Goal: Transaction & Acquisition: Purchase product/service

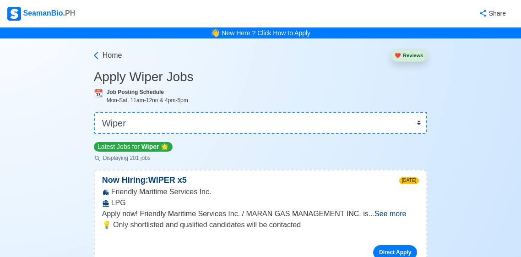
select select "Wiper"
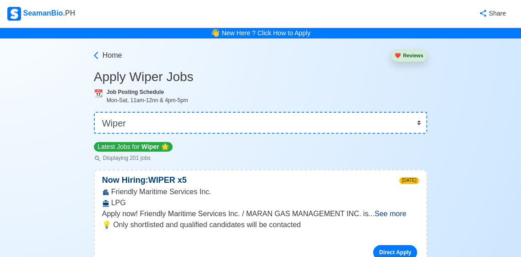
click at [38, 17] on div "SeamanBio .PH" at bounding box center [41, 14] width 68 height 14
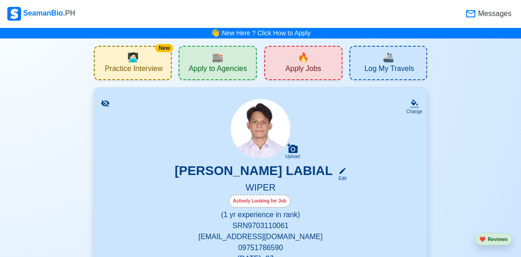
click at [504, 16] on span "Messages" at bounding box center [493, 13] width 35 height 11
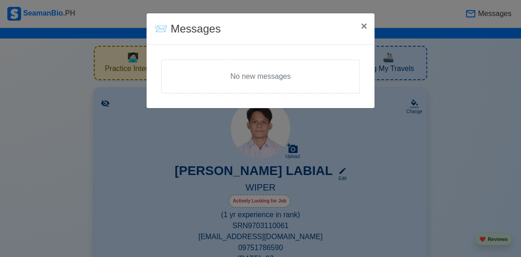
click at [51, 177] on div "📨 Messages × Close No new messages" at bounding box center [260, 128] width 521 height 257
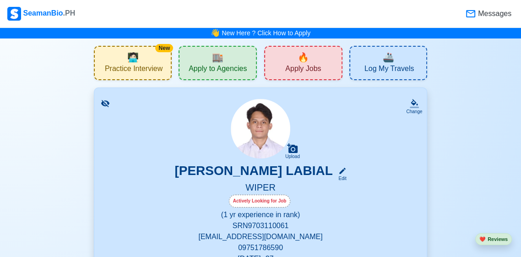
click at [306, 71] on span "Apply Jobs" at bounding box center [303, 69] width 36 height 11
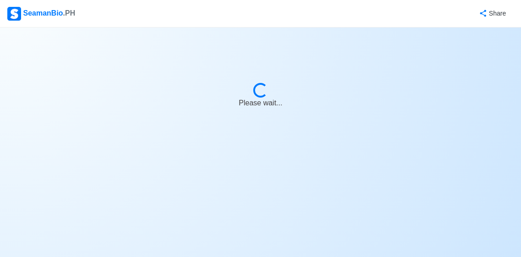
select select "Wiper"
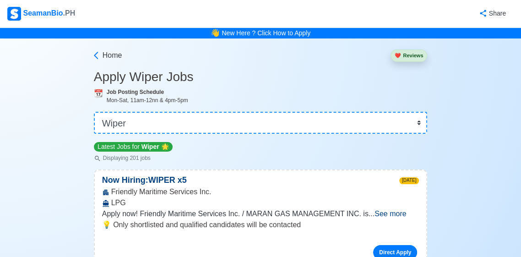
click at [36, 15] on div "SeamanBio .PH" at bounding box center [41, 14] width 68 height 14
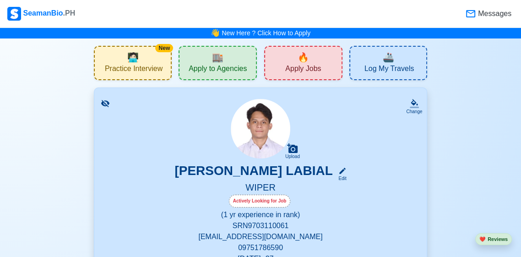
click at [484, 16] on span "Messages" at bounding box center [493, 13] width 35 height 11
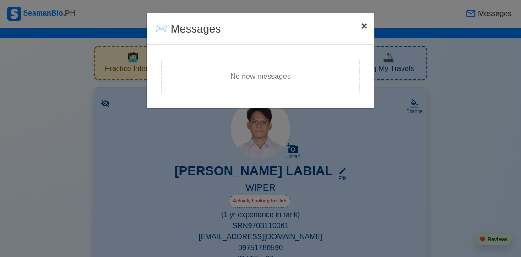
click at [361, 28] on span "×" at bounding box center [363, 26] width 6 height 12
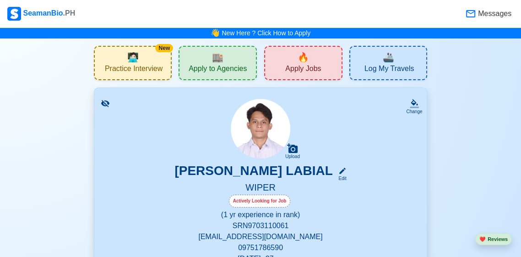
click at [287, 74] on span "Apply Jobs" at bounding box center [303, 69] width 36 height 11
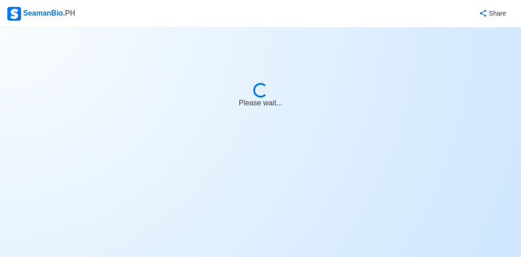
select select "Wiper"
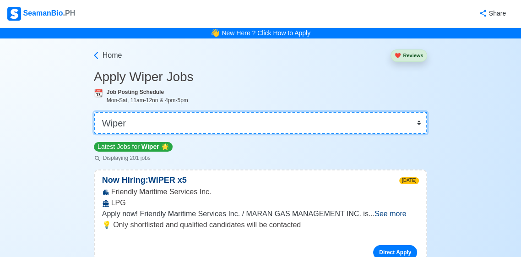
click at [333, 118] on select "👉 Select Rank or Position Master Chief Officer 2nd Officer 3rd Officer Junior O…" at bounding box center [260, 123] width 333 height 22
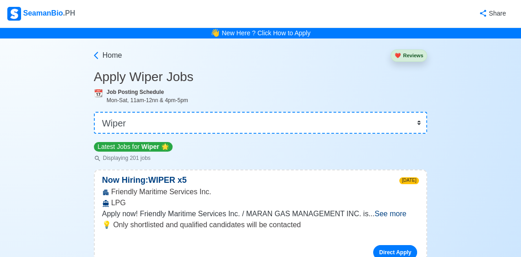
click at [46, 16] on div "SeamanBio .PH" at bounding box center [41, 14] width 68 height 14
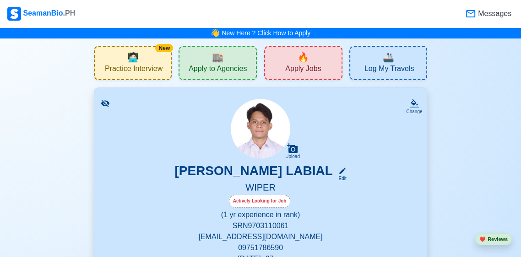
click at [192, 72] on span "Apply to Agencies" at bounding box center [217, 69] width 58 height 11
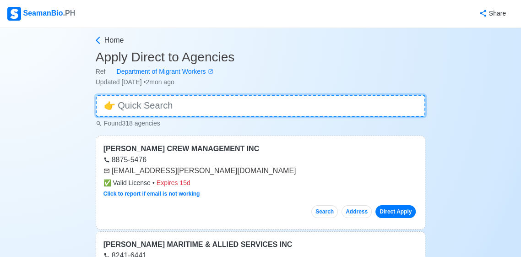
click at [202, 106] on input at bounding box center [261, 106] width 330 height 22
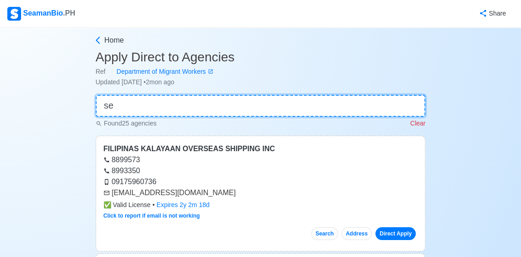
type input "s"
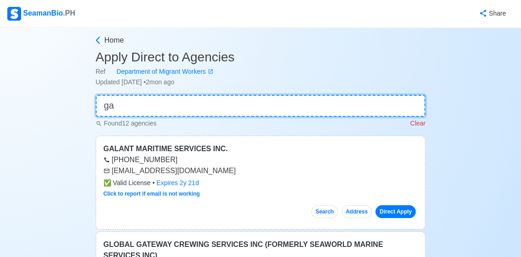
type input "g"
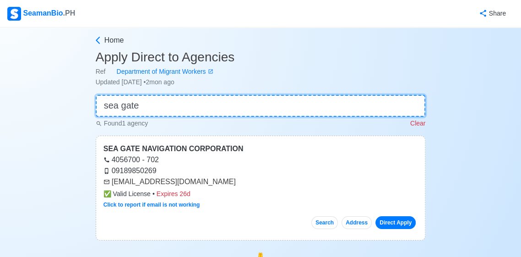
type input "sea gate"
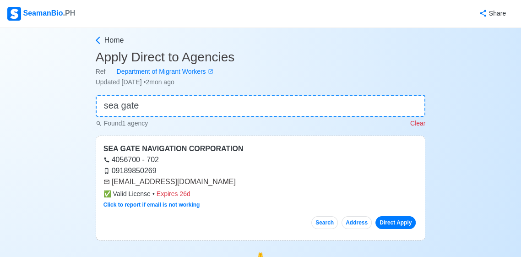
click at [110, 205] on link "Click to report if email is not working" at bounding box center [151, 204] width 97 height 6
click at [408, 226] on link "Direct Apply" at bounding box center [395, 222] width 40 height 13
click at [43, 16] on div "SeamanBio .PH" at bounding box center [41, 14] width 68 height 14
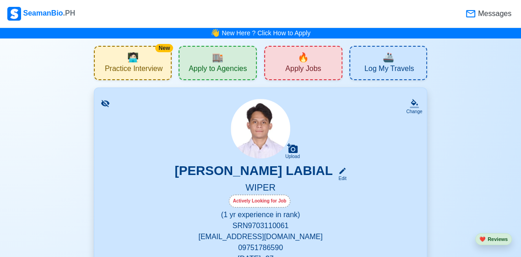
click at [195, 77] on div "🏬 Apply to Agencies" at bounding box center [217, 63] width 78 height 34
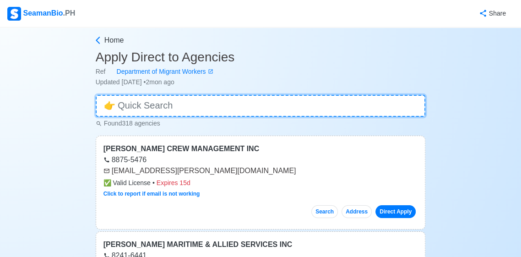
click at [352, 104] on input at bounding box center [261, 106] width 330 height 22
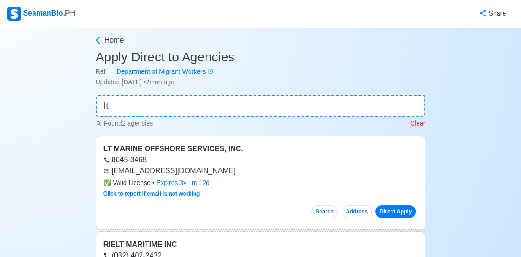
click at [396, 154] on div "LT MARINE OFFSHORE SERVICES, INC." at bounding box center [260, 148] width 314 height 11
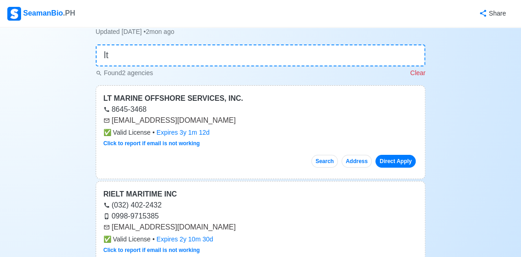
scroll to position [50, 0]
click at [112, 194] on div "RIELT MARITIME INC" at bounding box center [260, 193] width 314 height 11
click at [407, 159] on link "Direct Apply" at bounding box center [395, 161] width 40 height 13
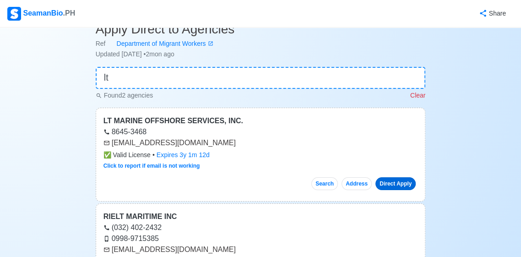
scroll to position [0, 0]
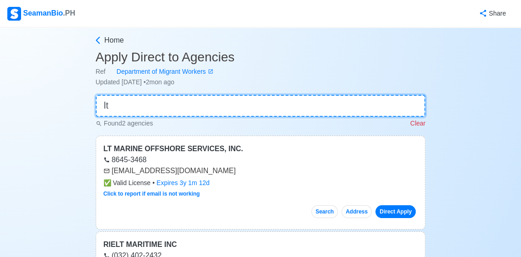
click at [119, 108] on input "lt" at bounding box center [261, 106] width 330 height 22
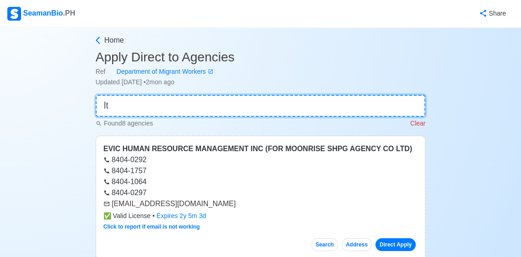
type input "l"
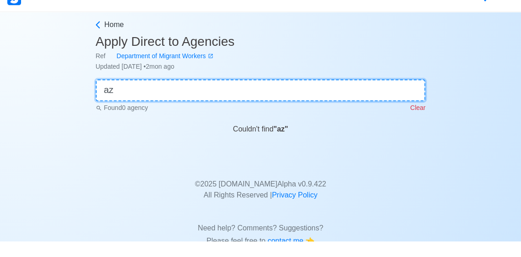
type input "a"
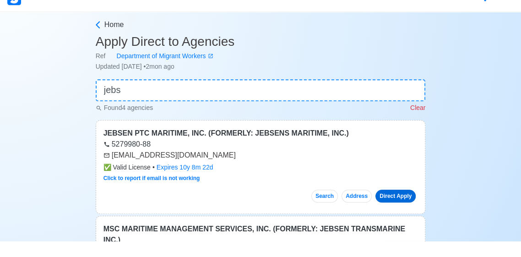
click at [404, 214] on link "Direct Apply" at bounding box center [395, 211] width 40 height 13
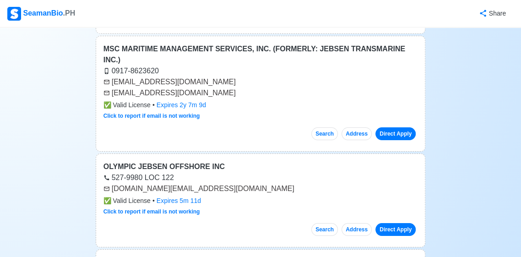
scroll to position [202, 0]
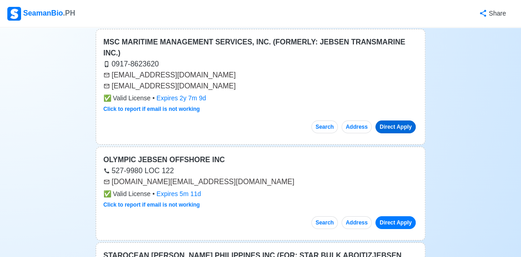
click at [403, 132] on link "Direct Apply" at bounding box center [395, 126] width 40 height 13
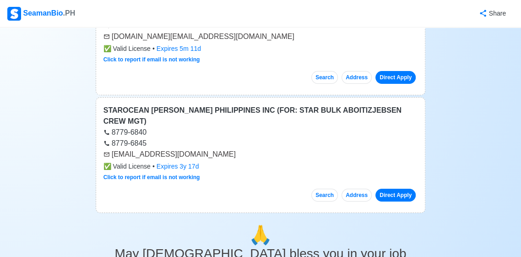
scroll to position [348, 0]
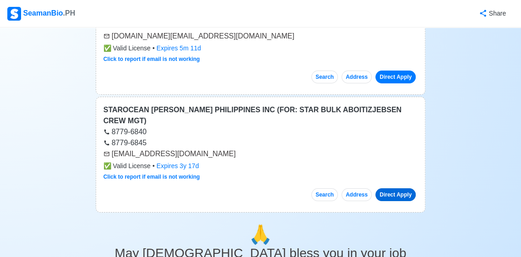
click at [397, 188] on link "Direct Apply" at bounding box center [395, 194] width 40 height 13
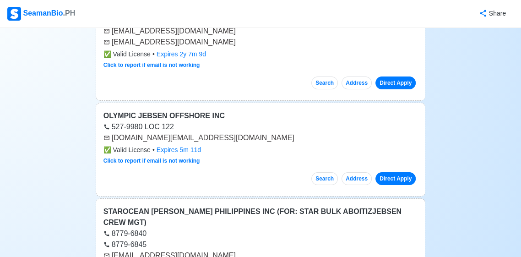
scroll to position [0, 0]
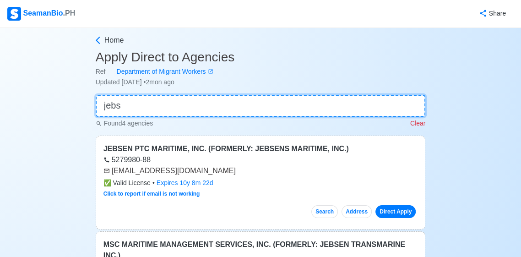
click at [138, 109] on input "jebs" at bounding box center [261, 106] width 330 height 22
type input "j"
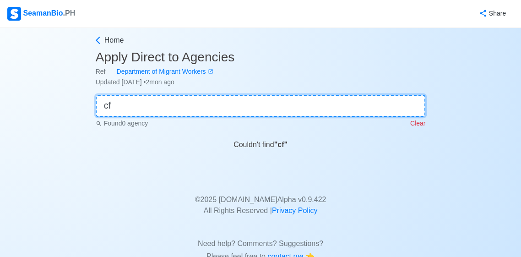
type input "c"
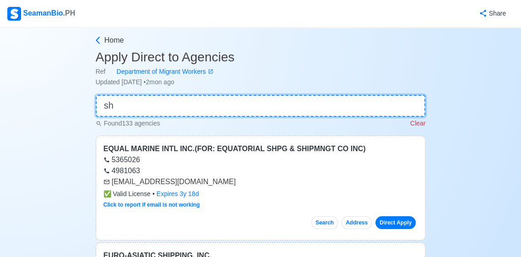
type input "s"
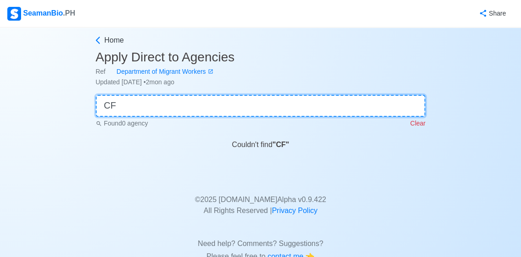
type input "C"
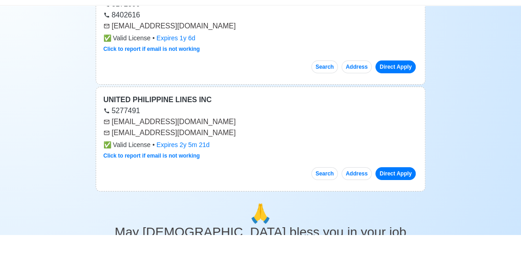
scroll to position [137, 0]
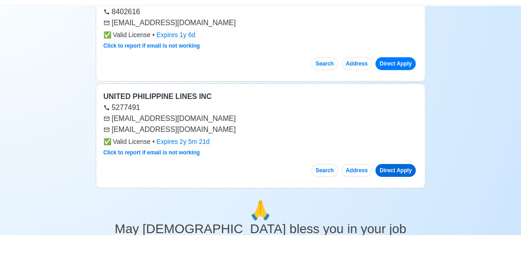
click at [410, 196] on link "Direct Apply" at bounding box center [395, 192] width 40 height 13
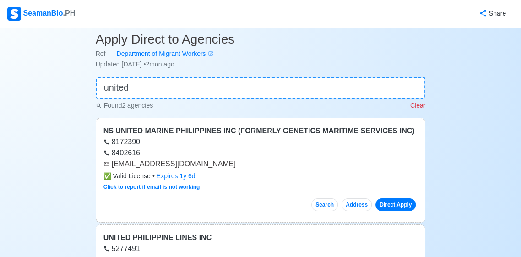
scroll to position [0, 0]
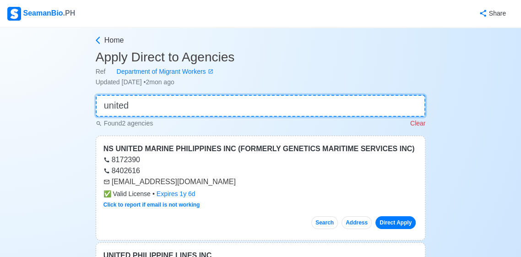
click at [374, 109] on input "united" at bounding box center [261, 106] width 330 height 22
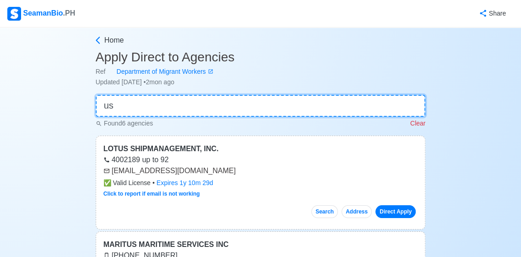
type input "u"
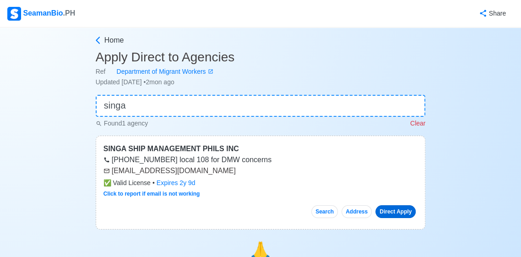
click at [406, 216] on link "Direct Apply" at bounding box center [395, 211] width 40 height 13
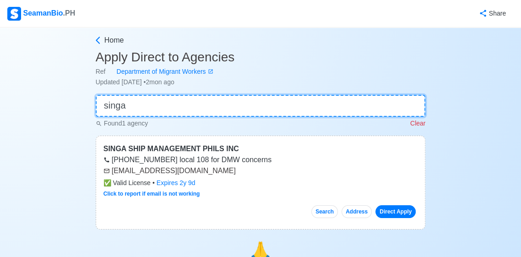
click at [367, 108] on input "singa" at bounding box center [261, 106] width 330 height 22
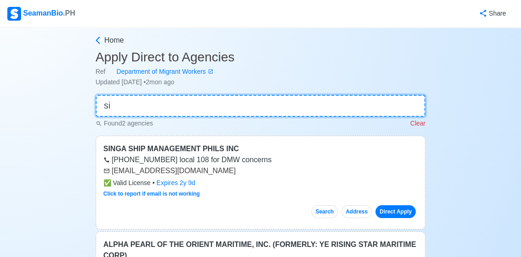
type input "s"
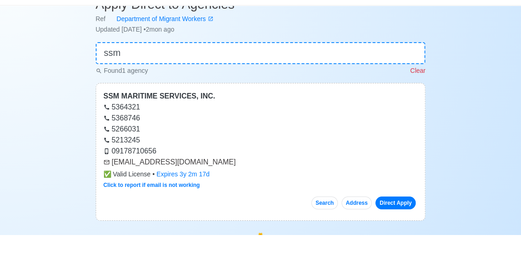
scroll to position [31, 0]
click at [399, 224] on link "Direct Apply" at bounding box center [395, 224] width 40 height 13
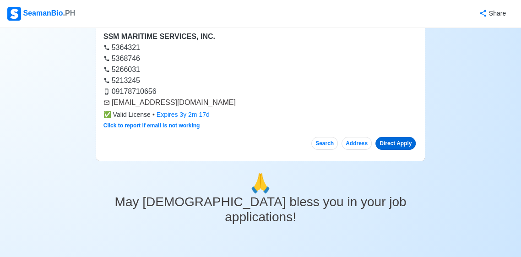
scroll to position [0, 0]
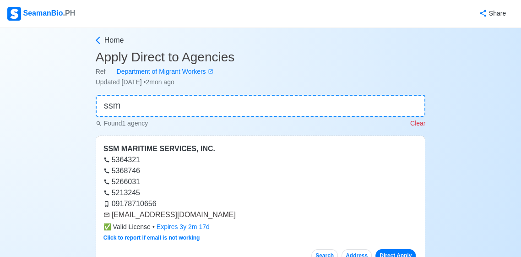
click at [366, 110] on input "ssm" at bounding box center [261, 106] width 330 height 22
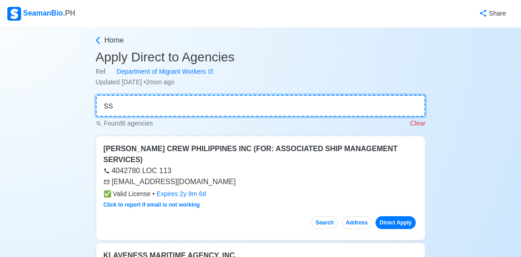
type input "s"
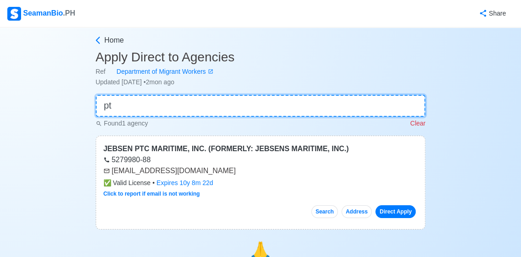
type input "p"
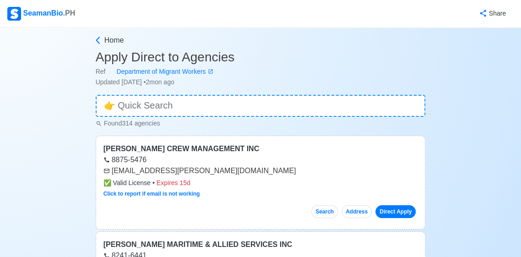
click at [35, 19] on div "SeamanBio .PH" at bounding box center [41, 14] width 68 height 14
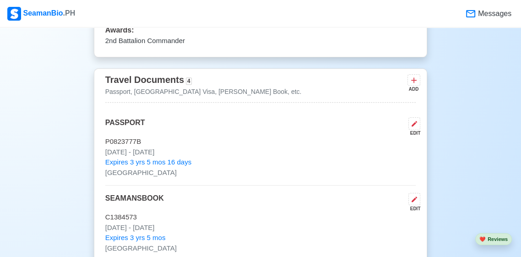
scroll to position [668, 0]
click at [291, 173] on p "Cagayan De Oro City" at bounding box center [260, 172] width 311 height 11
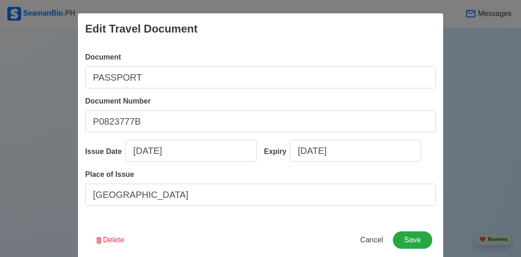
click at [27, 165] on div "Edit Travel Document Document PASSPORT Document Number P0823777B Issue Date 03/…" at bounding box center [260, 128] width 521 height 257
click at [371, 243] on span "Cancel" at bounding box center [371, 240] width 23 height 8
type input "09/15/2025"
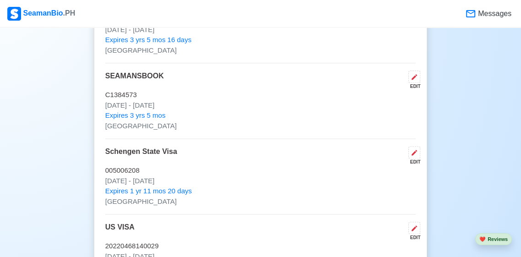
scroll to position [790, 0]
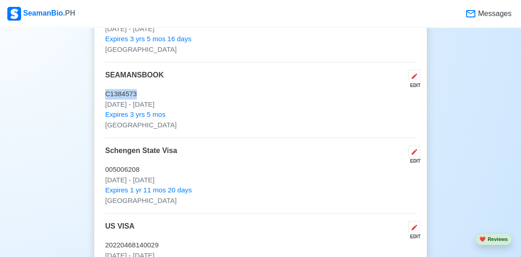
copy p "C1384573"
click at [36, 14] on div "SeamanBio .PH" at bounding box center [41, 14] width 68 height 14
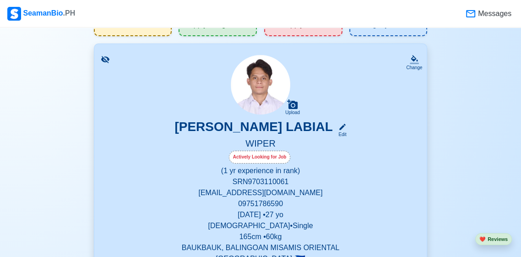
scroll to position [0, 0]
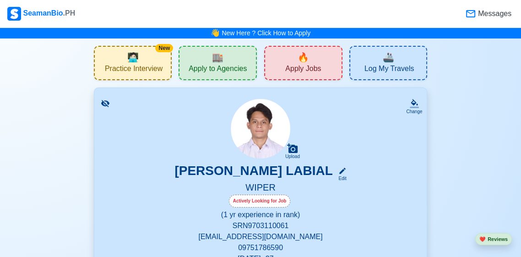
click at [488, 9] on span "Messages" at bounding box center [493, 13] width 35 height 11
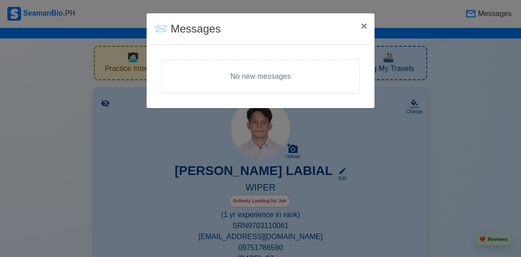
click at [44, 118] on div "📨 Messages × Close No new messages" at bounding box center [260, 128] width 521 height 257
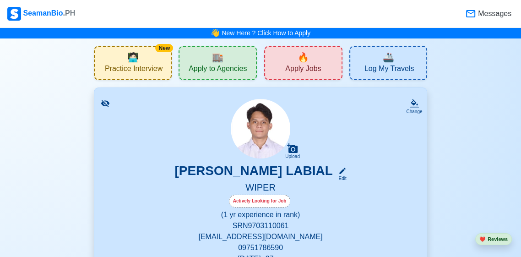
click at [311, 66] on span "Apply Jobs" at bounding box center [303, 69] width 36 height 11
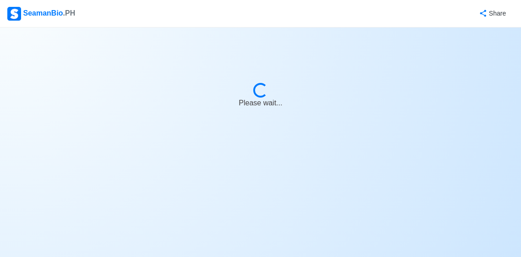
select select "Wiper"
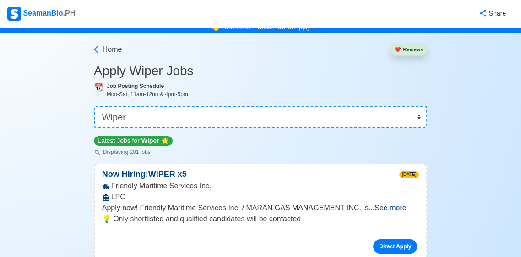
scroll to position [6, 0]
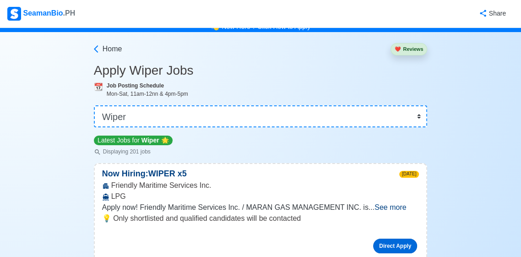
click at [408, 245] on link "Direct Apply" at bounding box center [395, 245] width 44 height 15
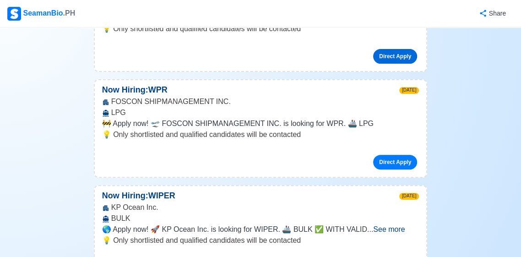
scroll to position [196, 0]
click at [392, 164] on link "Direct Apply" at bounding box center [395, 162] width 44 height 15
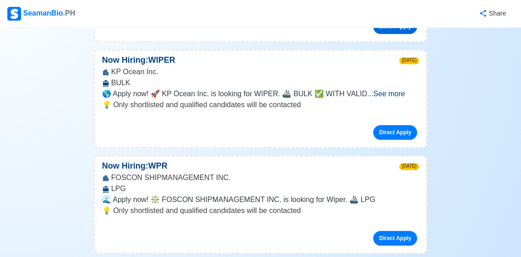
scroll to position [322, 0]
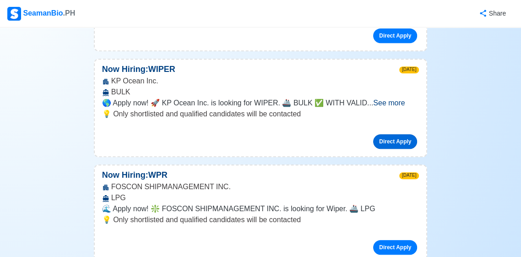
click at [389, 141] on link "Direct Apply" at bounding box center [395, 141] width 44 height 15
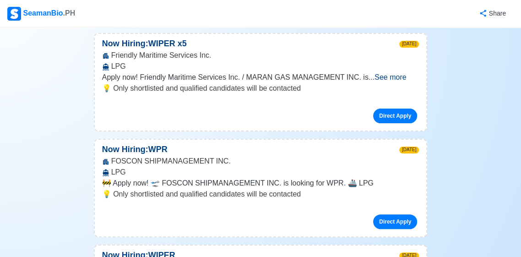
scroll to position [0, 0]
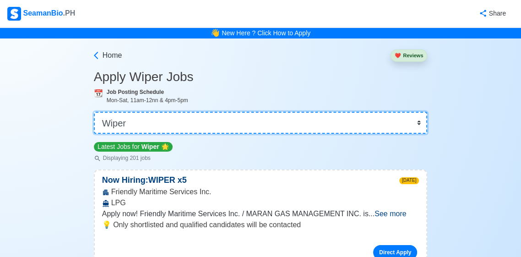
click at [283, 126] on select "👉 Select Rank or Position Master Chief Officer 2nd Officer 3rd Officer Junior O…" at bounding box center [260, 123] width 333 height 22
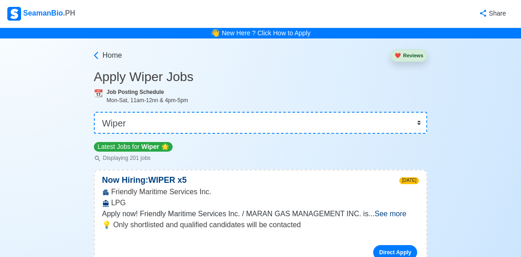
click at [64, 19] on div "SeamanBio .PH" at bounding box center [41, 14] width 68 height 14
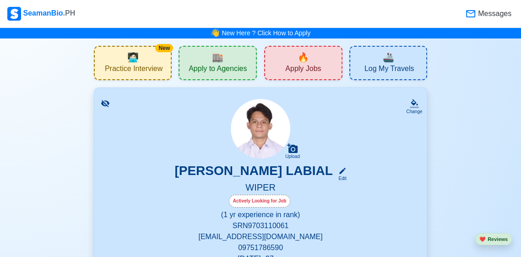
click at [301, 65] on span "Apply Jobs" at bounding box center [303, 69] width 36 height 11
click at [234, 69] on span "Apply to Agencies" at bounding box center [217, 69] width 58 height 11
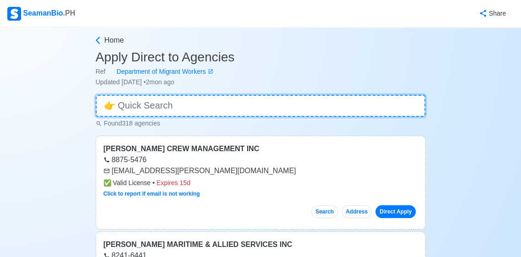
click at [283, 109] on input at bounding box center [261, 106] width 330 height 22
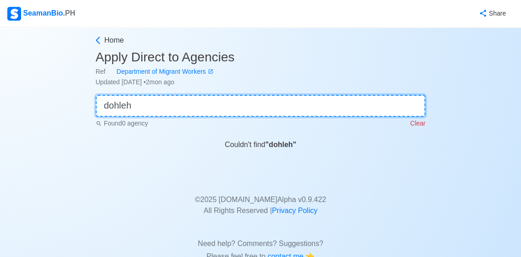
type input "dohle"
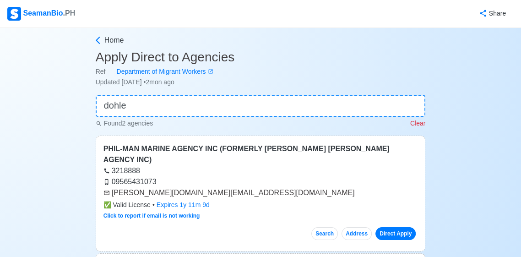
click at [47, 15] on div "SeamanBio .PH" at bounding box center [41, 14] width 68 height 14
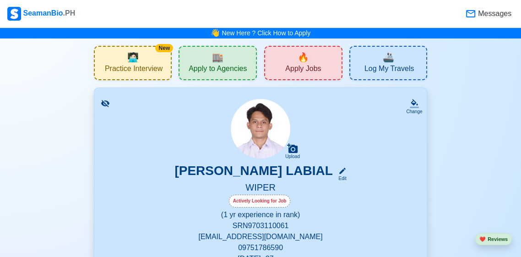
click at [182, 75] on div "🏬 Apply to Agencies" at bounding box center [217, 63] width 78 height 34
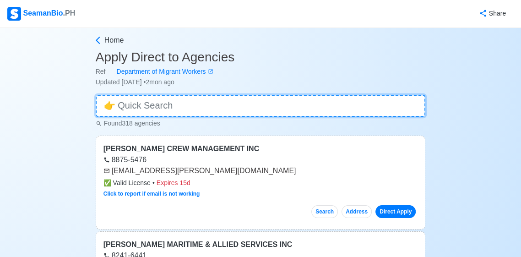
click at [307, 110] on input at bounding box center [261, 106] width 330 height 22
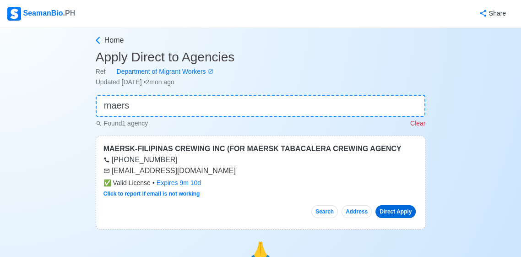
click at [403, 213] on link "Direct Apply" at bounding box center [395, 211] width 40 height 13
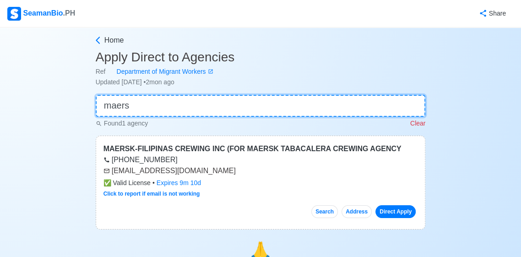
click at [317, 108] on input "maers" at bounding box center [261, 106] width 330 height 22
type input "m"
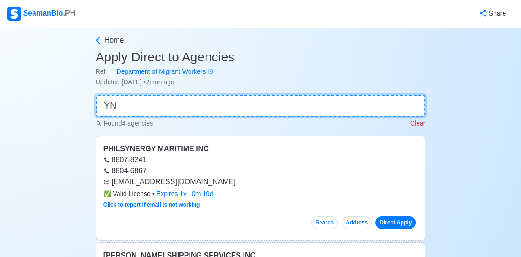
type input "Y"
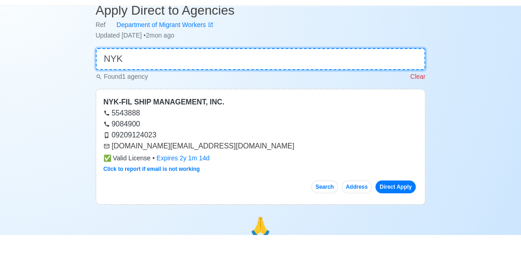
scroll to position [46, 0]
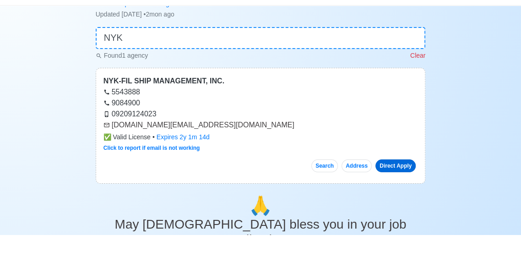
click at [405, 189] on link "Direct Apply" at bounding box center [395, 187] width 40 height 13
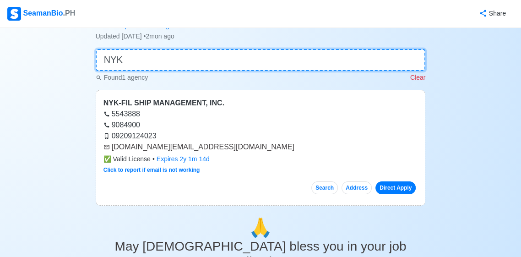
click at [328, 55] on input "NYK" at bounding box center [261, 60] width 330 height 22
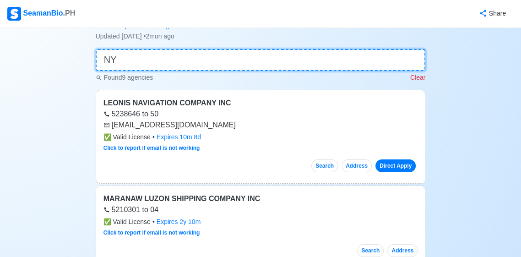
type input "N"
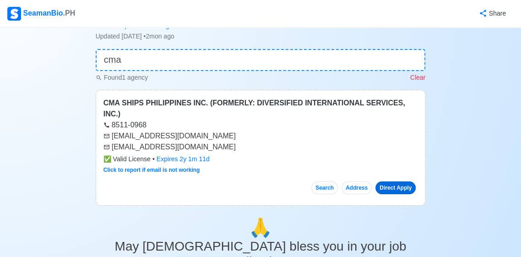
click at [397, 188] on link "Direct Apply" at bounding box center [395, 187] width 40 height 13
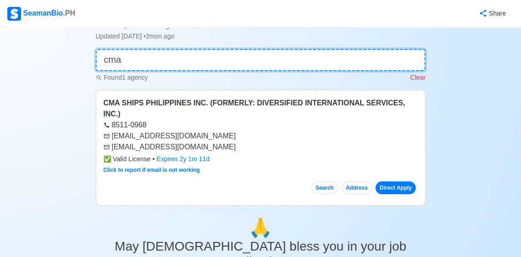
click at [282, 59] on input "cma" at bounding box center [261, 60] width 330 height 22
type input "c"
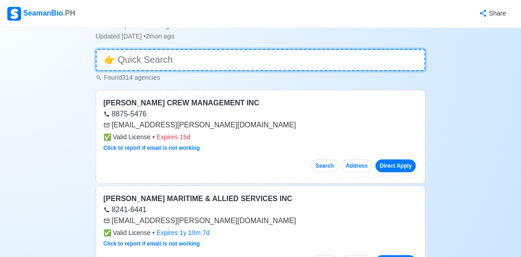
click at [354, 55] on input at bounding box center [261, 60] width 330 height 22
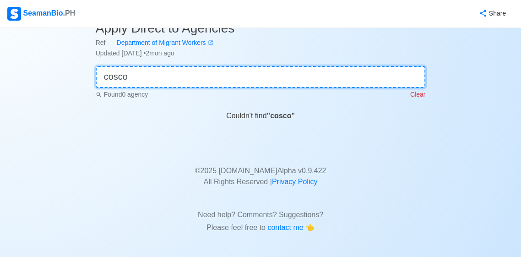
scroll to position [43, 0]
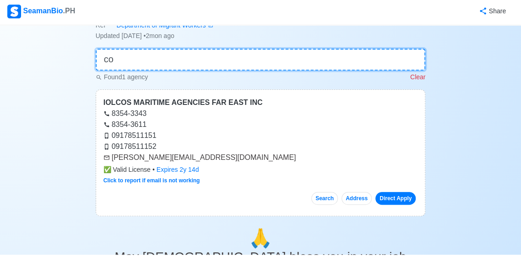
type input "c"
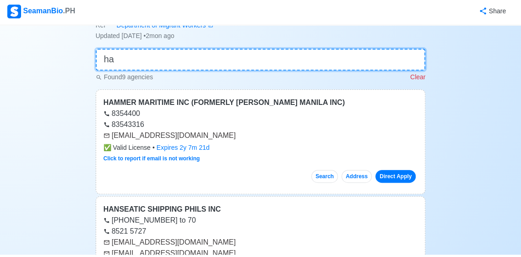
type input "h"
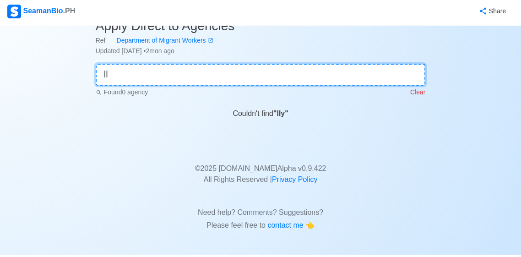
type input "l"
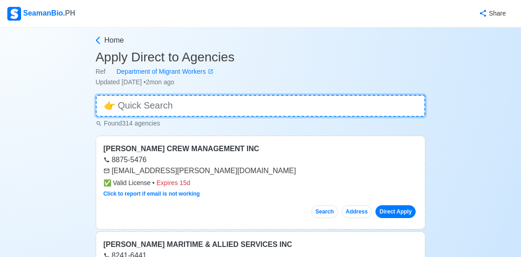
scroll to position [44, 0]
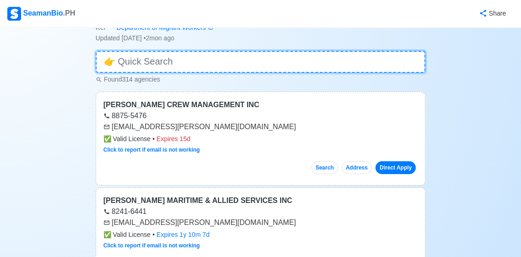
click at [331, 61] on input at bounding box center [261, 62] width 330 height 22
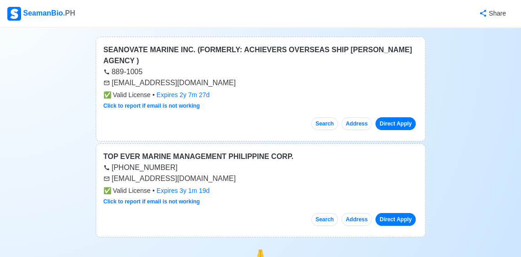
scroll to position [81, 0]
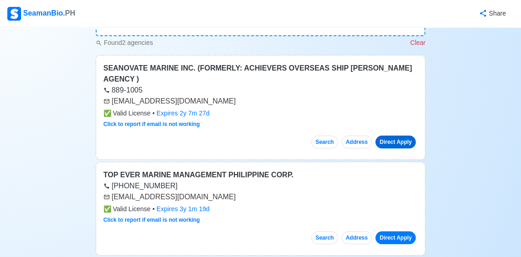
click at [406, 144] on link "Direct Apply" at bounding box center [395, 141] width 40 height 13
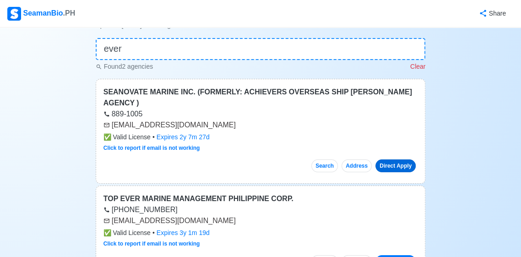
scroll to position [0, 0]
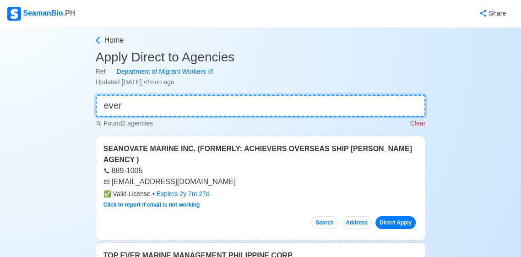
click at [134, 110] on input "ever" at bounding box center [261, 106] width 330 height 22
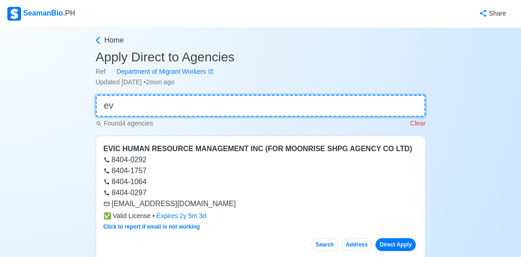
type input "e"
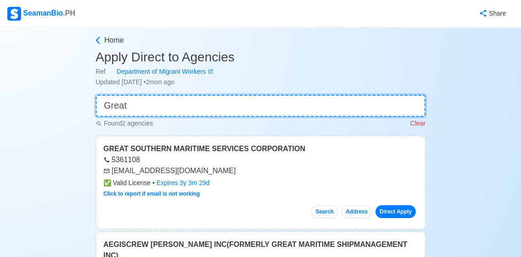
click at [381, 105] on input "Great" at bounding box center [261, 106] width 330 height 22
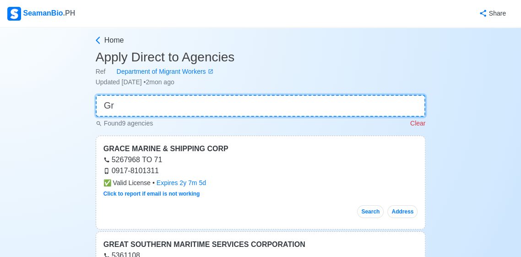
type input "G"
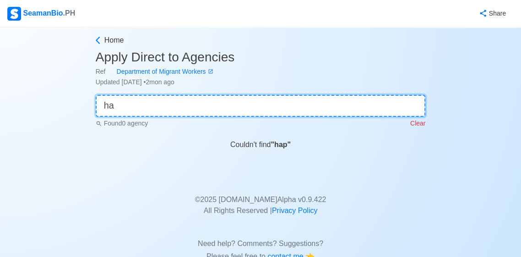
type input "h"
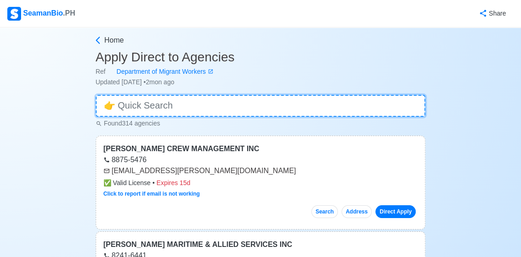
click at [320, 107] on input at bounding box center [261, 106] width 330 height 22
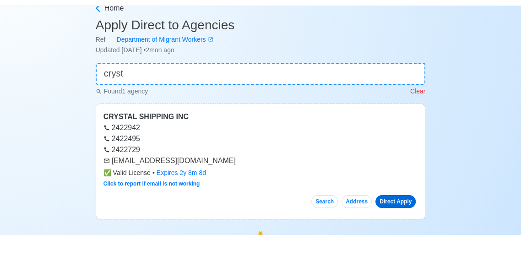
click at [400, 227] on link "Direct Apply" at bounding box center [395, 223] width 40 height 13
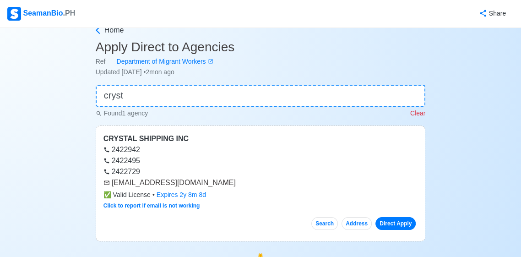
click at [333, 107] on div "Found 1 agency Clear" at bounding box center [261, 112] width 330 height 11
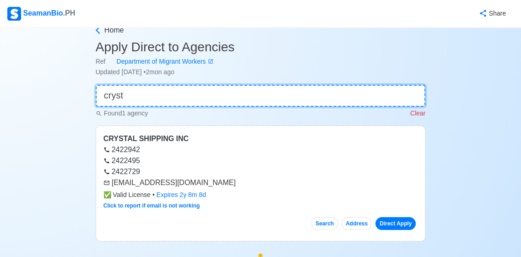
click at [368, 93] on input "cryst" at bounding box center [261, 96] width 330 height 22
type input "c"
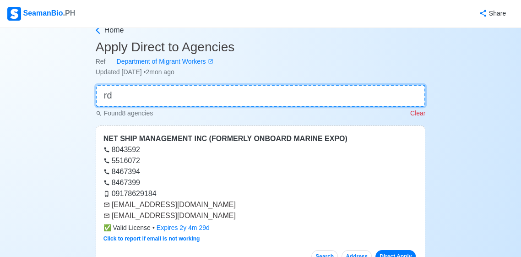
type input "r"
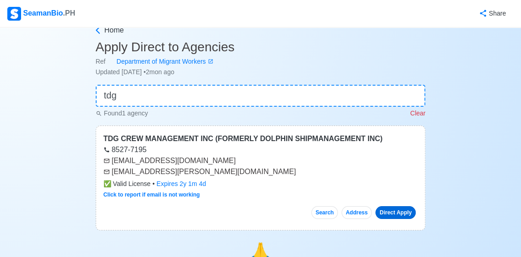
click at [403, 217] on link "Direct Apply" at bounding box center [395, 212] width 40 height 13
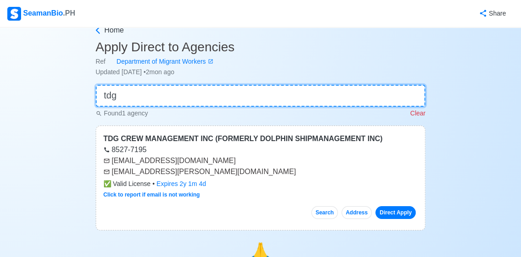
click at [131, 100] on input "tdg" at bounding box center [261, 96] width 330 height 22
type input "t"
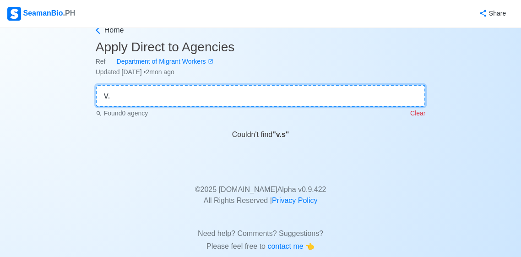
type input "v"
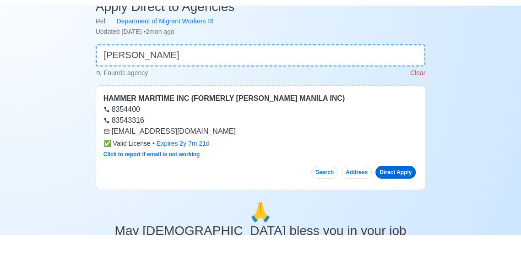
click at [408, 195] on link "Direct Apply" at bounding box center [395, 194] width 40 height 13
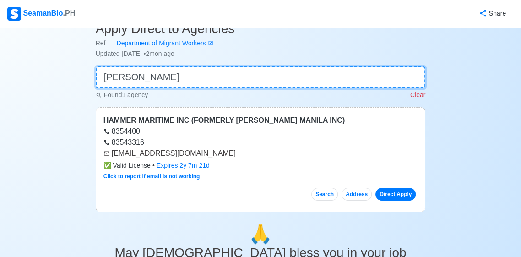
click at [330, 81] on input "[PERSON_NAME]" at bounding box center [261, 77] width 330 height 22
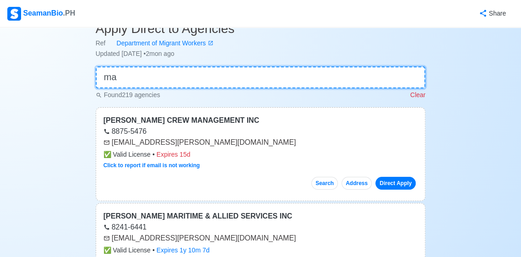
type input "m"
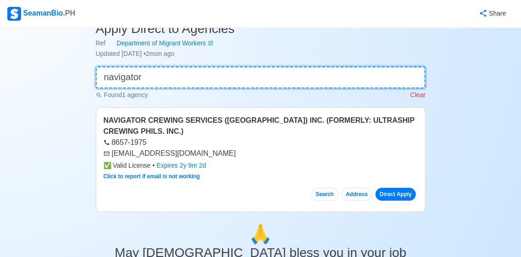
type input "navigator"
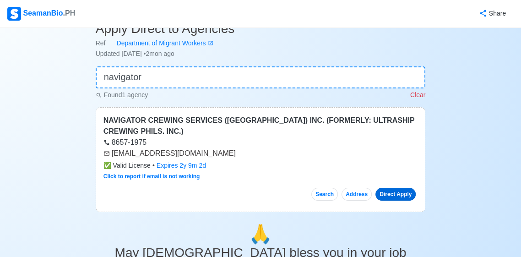
click at [407, 198] on link "Direct Apply" at bounding box center [395, 194] width 40 height 13
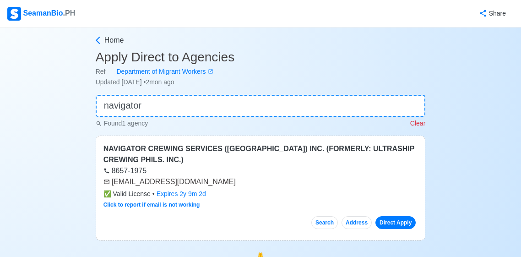
scroll to position [28, 0]
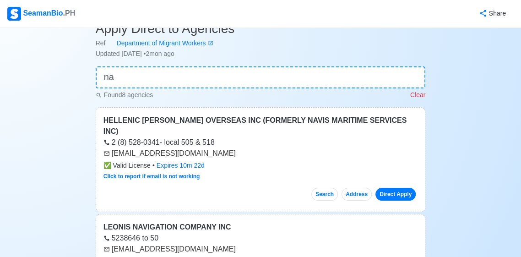
type input "n"
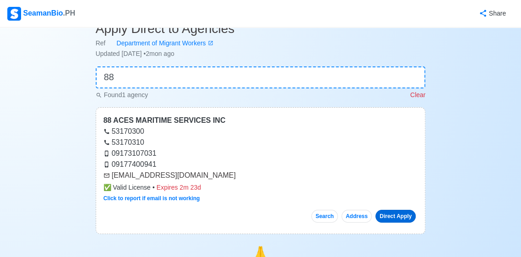
click at [400, 217] on link "Direct Apply" at bounding box center [395, 215] width 40 height 13
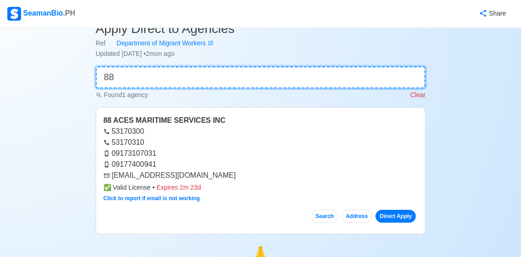
click at [309, 78] on input "88" at bounding box center [261, 77] width 330 height 22
type input "8"
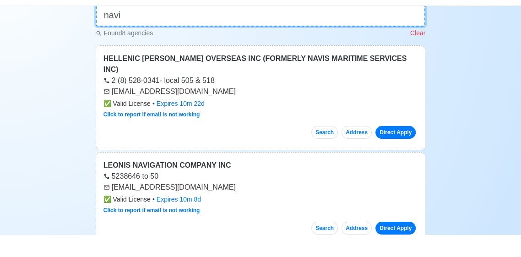
scroll to position [69, 0]
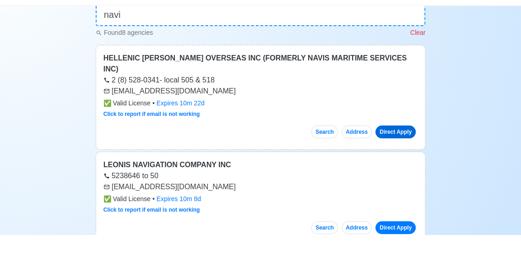
click at [406, 147] on link "Direct Apply" at bounding box center [395, 153] width 40 height 13
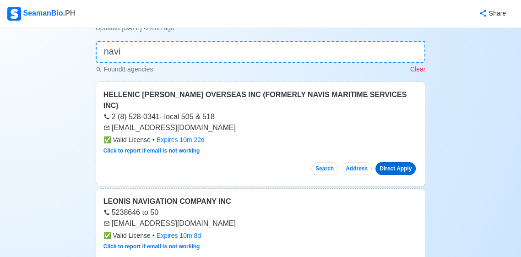
scroll to position [52, 0]
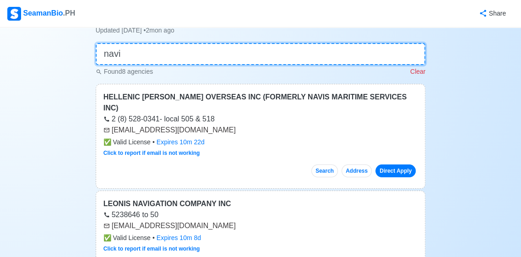
click at [355, 59] on input "navi" at bounding box center [261, 54] width 330 height 22
type input "n"
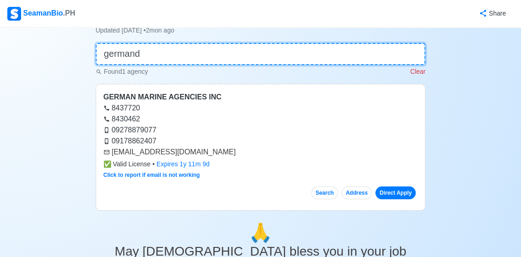
scroll to position [44, 0]
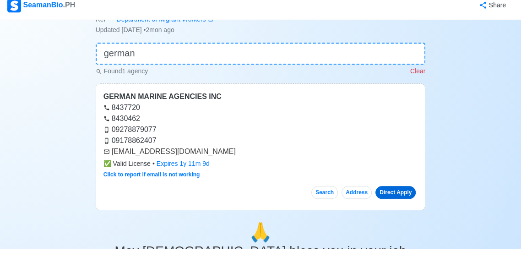
click at [403, 201] on link "Direct Apply" at bounding box center [395, 200] width 40 height 13
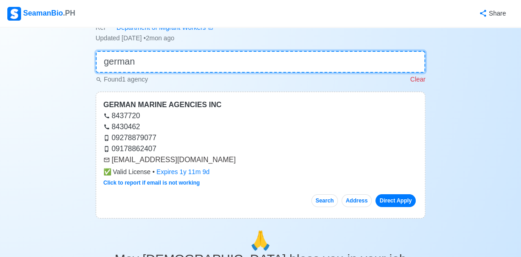
click at [321, 62] on input "german" at bounding box center [261, 62] width 330 height 22
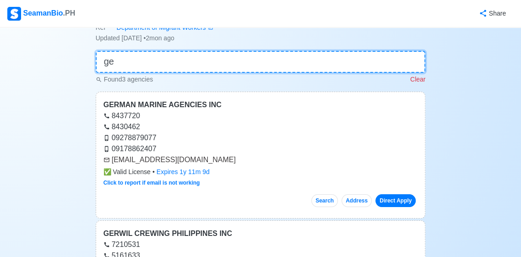
type input "g"
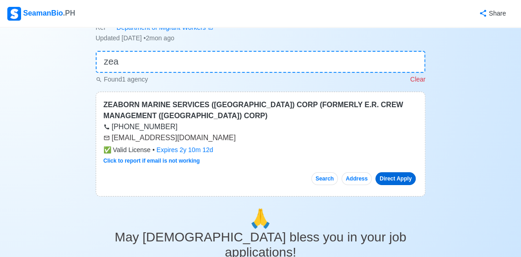
click at [403, 182] on link "Direct Apply" at bounding box center [395, 178] width 40 height 13
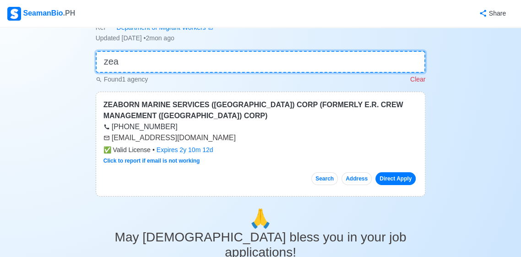
click at [349, 65] on input "zea" at bounding box center [261, 62] width 330 height 22
type input "z"
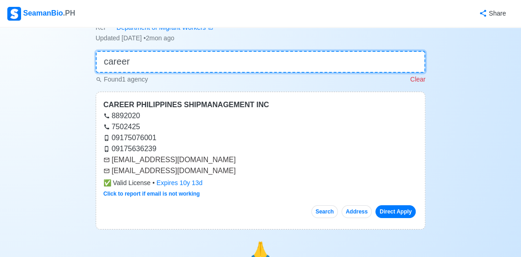
type input "career"
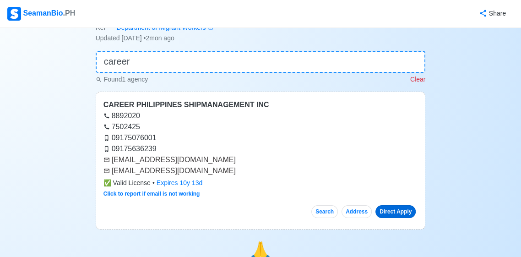
click at [401, 215] on link "Direct Apply" at bounding box center [395, 211] width 40 height 13
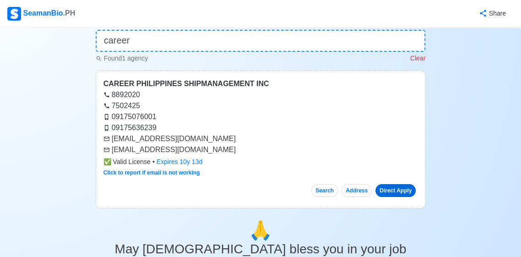
scroll to position [0, 0]
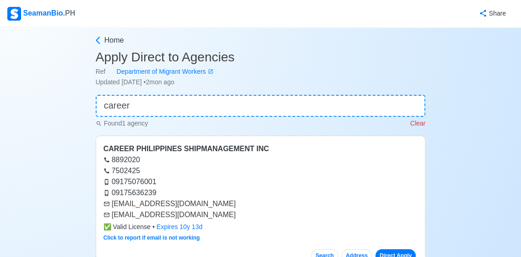
click at [61, 20] on div "SeamanBio .PH" at bounding box center [41, 14] width 68 height 14
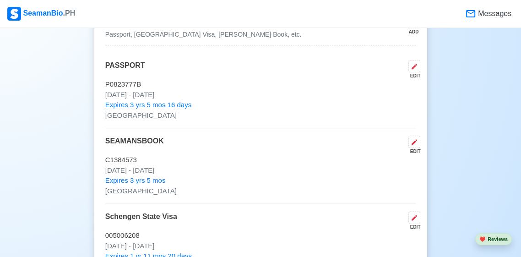
scroll to position [718, 0]
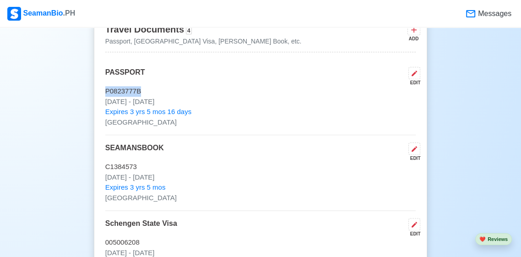
copy p "P0823777B"
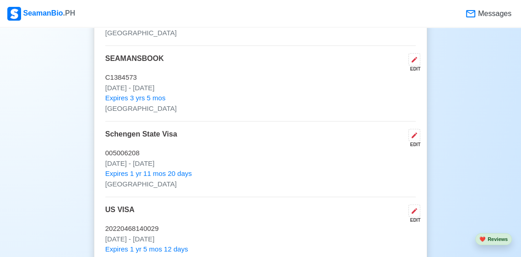
scroll to position [808, 0]
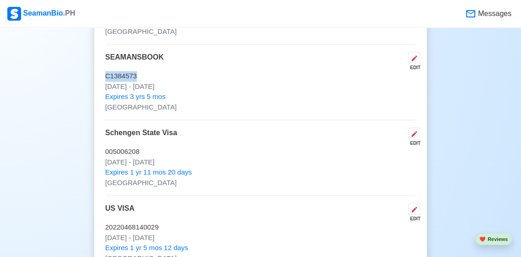
copy p "C1384573"
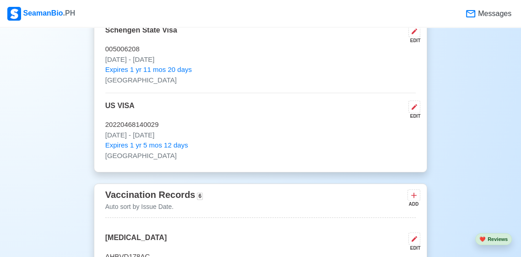
scroll to position [913, 0]
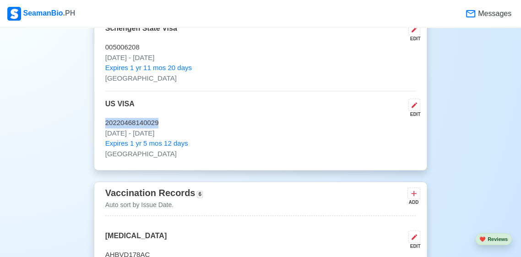
copy p "20220468140029"
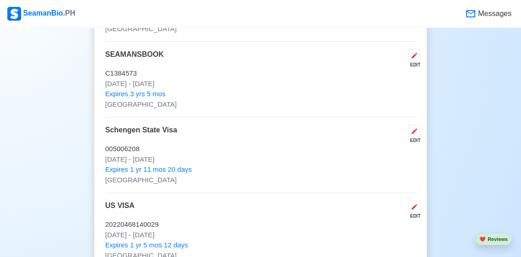
scroll to position [808, 0]
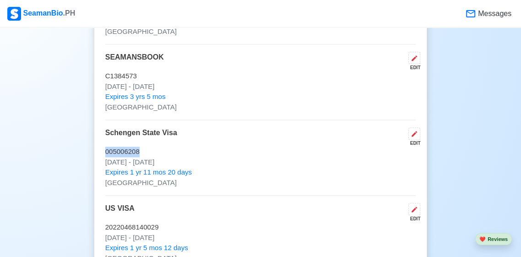
copy p "005006208"
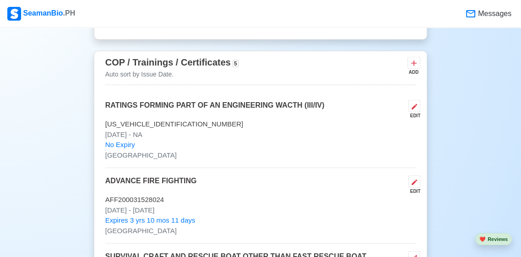
scroll to position [1663, 0]
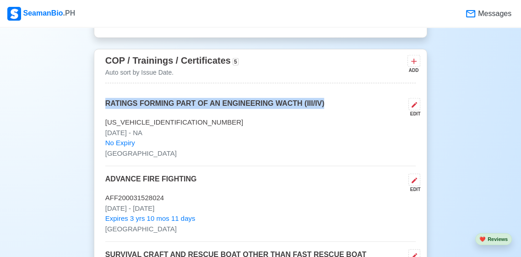
copy p "RATINGS FORMING PART OF AN ENGINEERING WACTH (III/IV)"
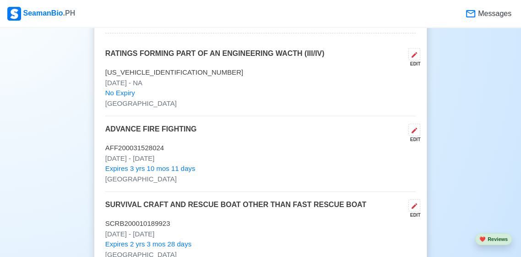
scroll to position [1710, 0]
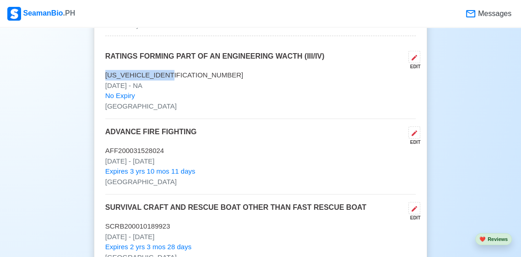
copy p "RFPEW200004800424"
